Goal: Information Seeking & Learning: Learn about a topic

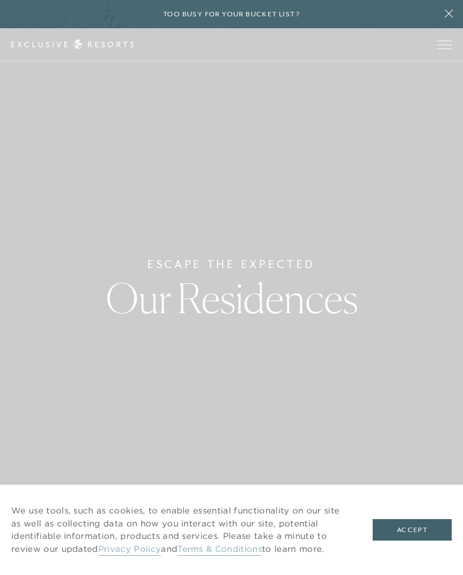
click at [409, 531] on button "Accept" at bounding box center [411, 529] width 79 height 21
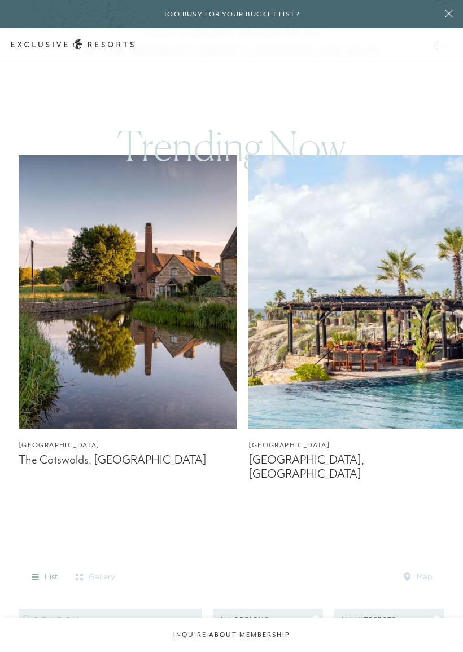
scroll to position [687, 0]
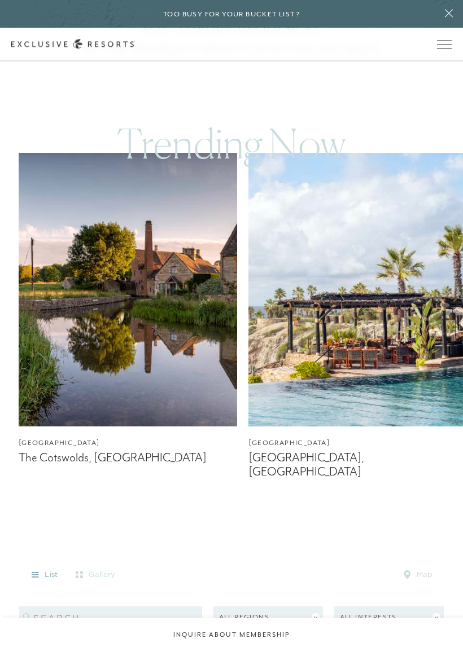
click at [370, 299] on img at bounding box center [357, 289] width 219 height 273
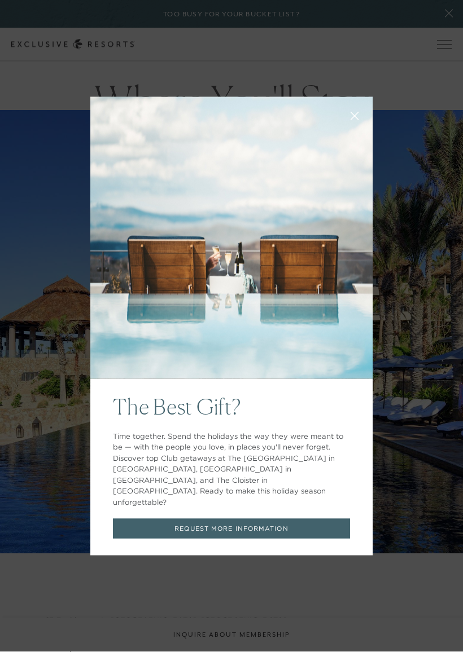
click at [354, 120] on icon at bounding box center [354, 116] width 8 height 8
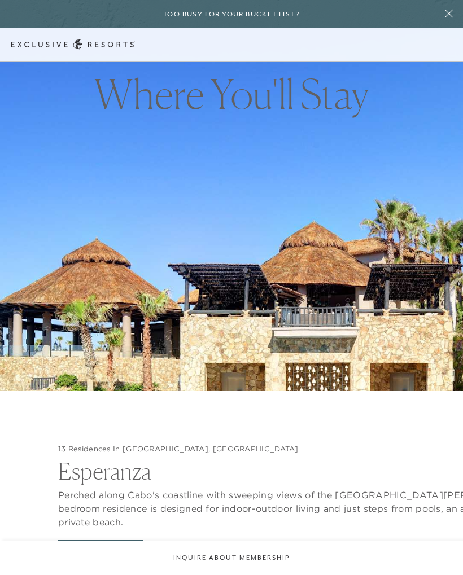
scroll to position [958, 0]
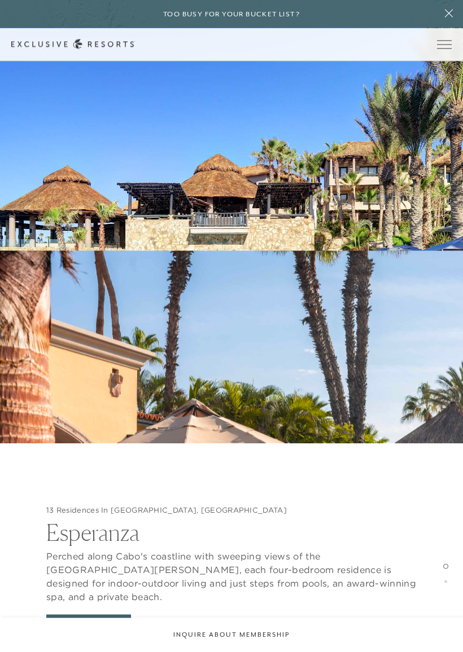
click at [99, 574] on button "View Gallery" at bounding box center [88, 625] width 85 height 21
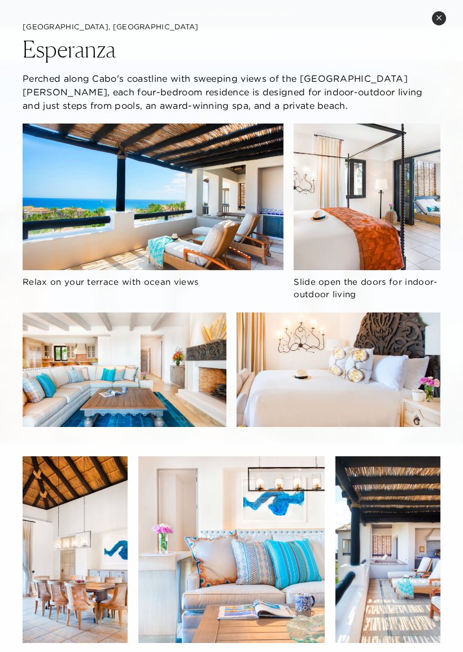
click at [235, 216] on div "Relax on your terrace with ocean views Slide open the doors for indoor-outdoor …" at bounding box center [232, 559] width 418 height 870
click at [415, 220] on div "Relax on your terrace with ocean views Slide open the doors for indoor-outdoor …" at bounding box center [232, 559] width 418 height 870
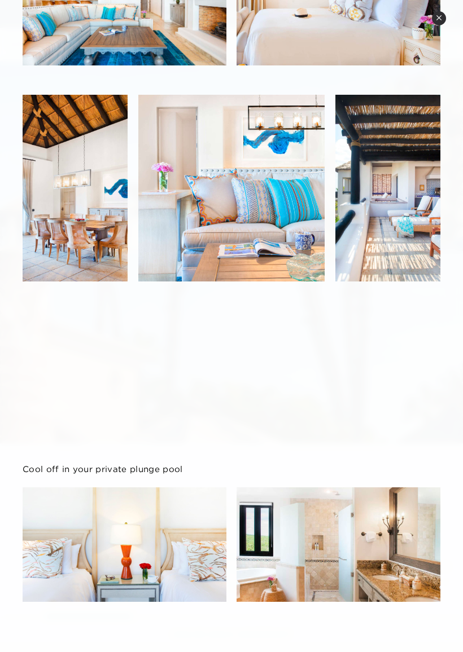
scroll to position [361, 0]
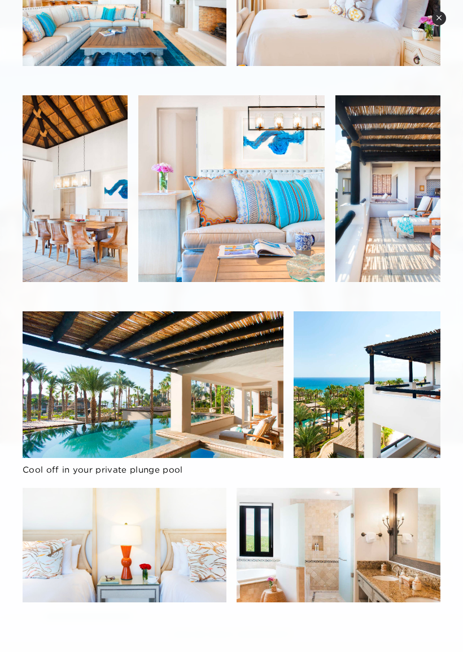
click at [210, 389] on div "Relax on your terrace with ocean views Slide open the doors for indoor-outdoor …" at bounding box center [232, 197] width 418 height 870
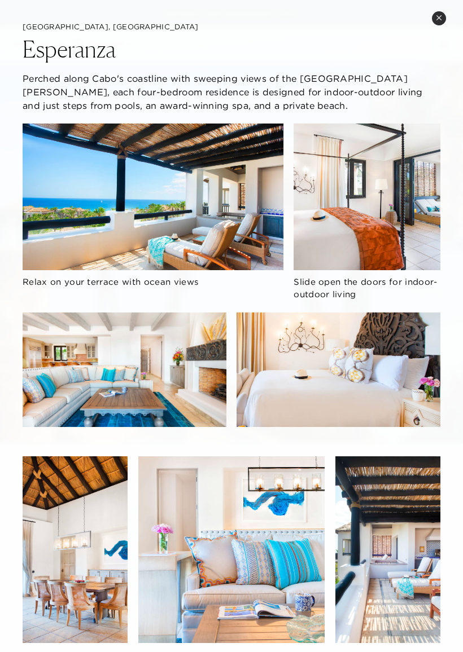
scroll to position [0, 0]
click at [358, 205] on div "Relax on your terrace with ocean views Slide open the doors for indoor-outdoor …" at bounding box center [232, 559] width 418 height 870
click at [436, 22] on button "Close quickview" at bounding box center [439, 18] width 14 height 14
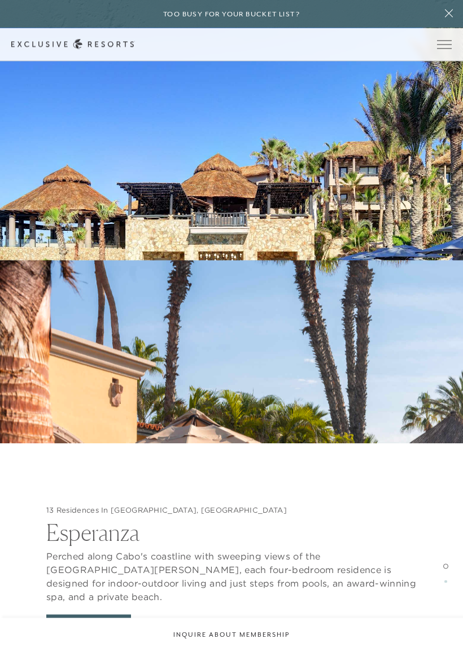
scroll to position [1374, 0]
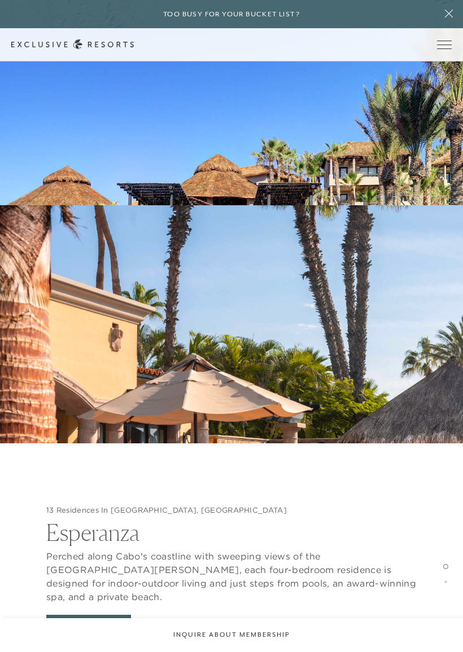
click at [100, 574] on button "View Gallery" at bounding box center [88, 625] width 85 height 21
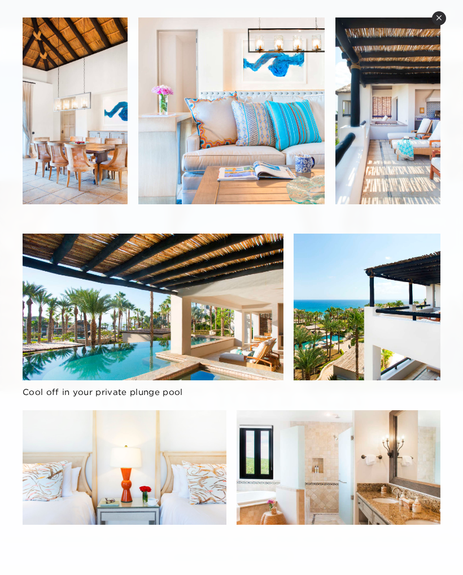
scroll to position [438, 0]
